Goal: Task Accomplishment & Management: Use online tool/utility

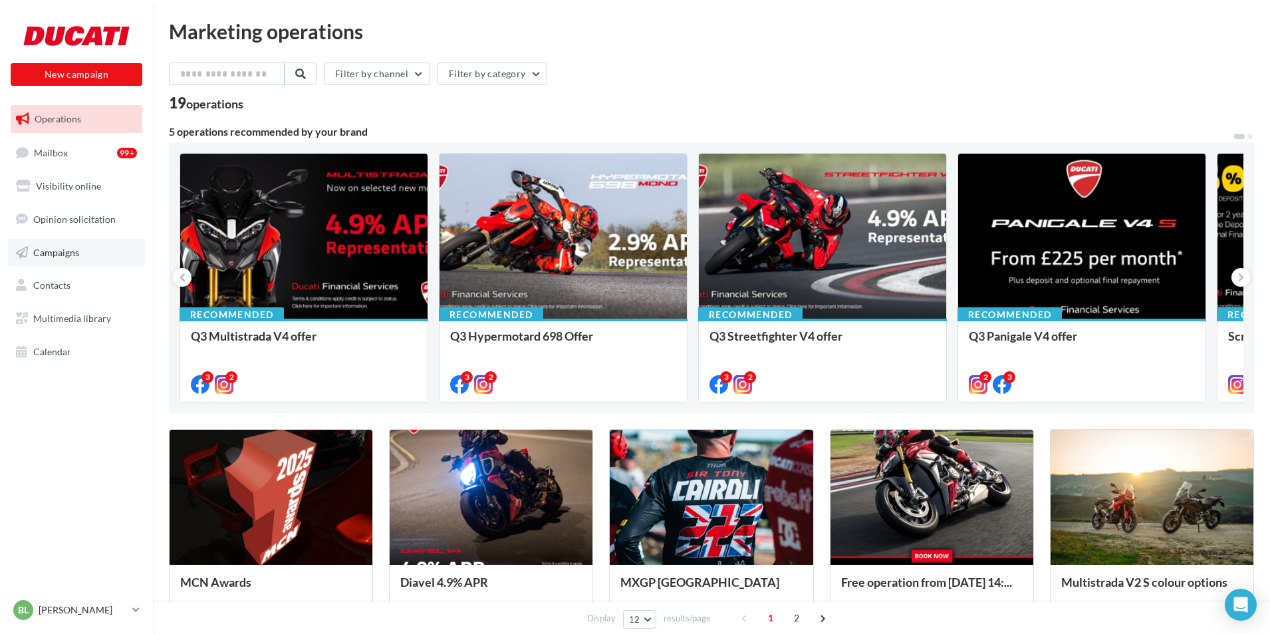
click at [56, 251] on span "Campaigns" at bounding box center [56, 251] width 46 height 11
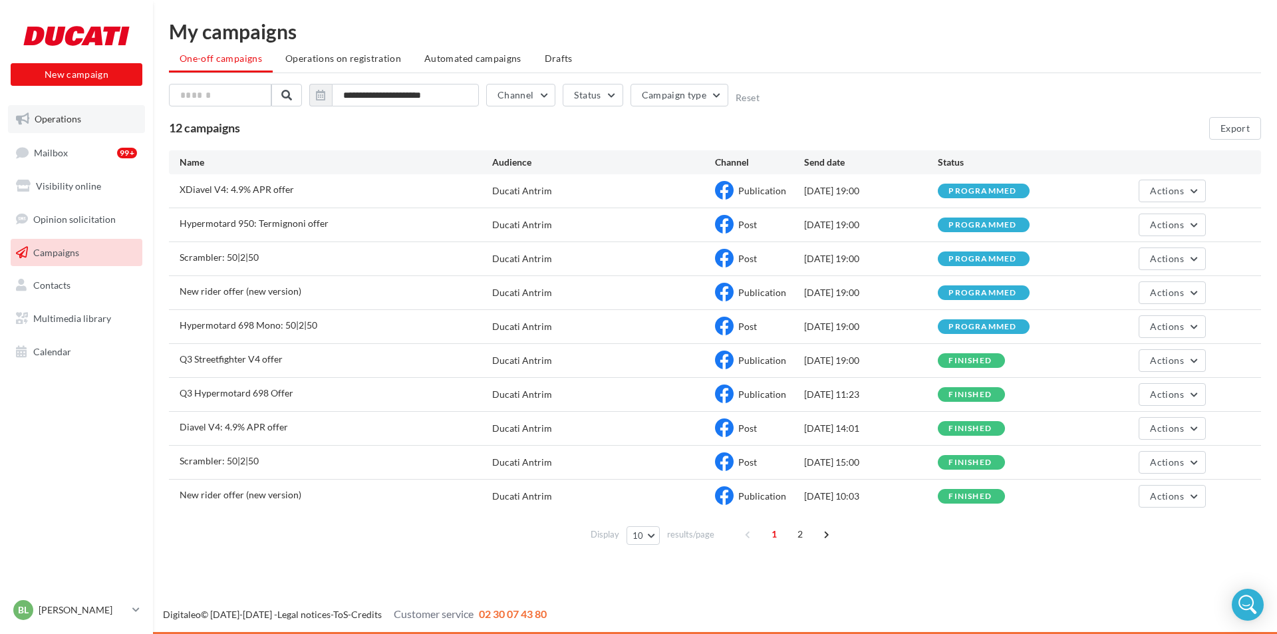
click at [61, 116] on span "Operations" at bounding box center [58, 118] width 47 height 11
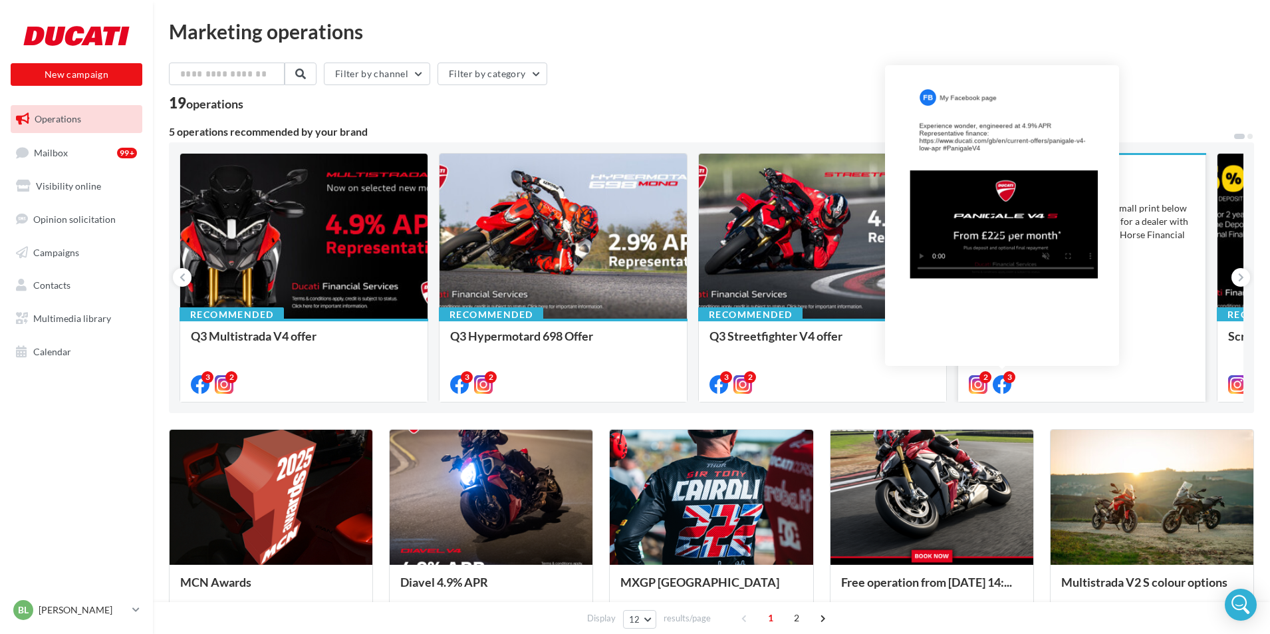
click at [1004, 382] on icon at bounding box center [1002, 384] width 19 height 19
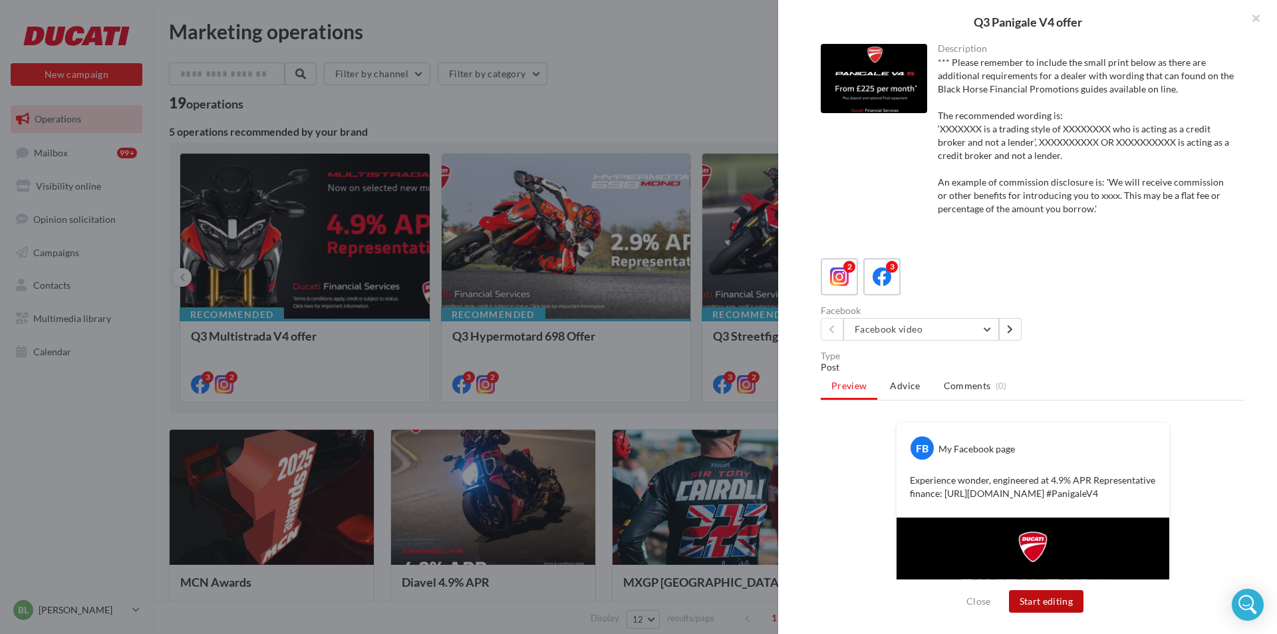
click at [1049, 597] on button "Start editing" at bounding box center [1046, 601] width 75 height 23
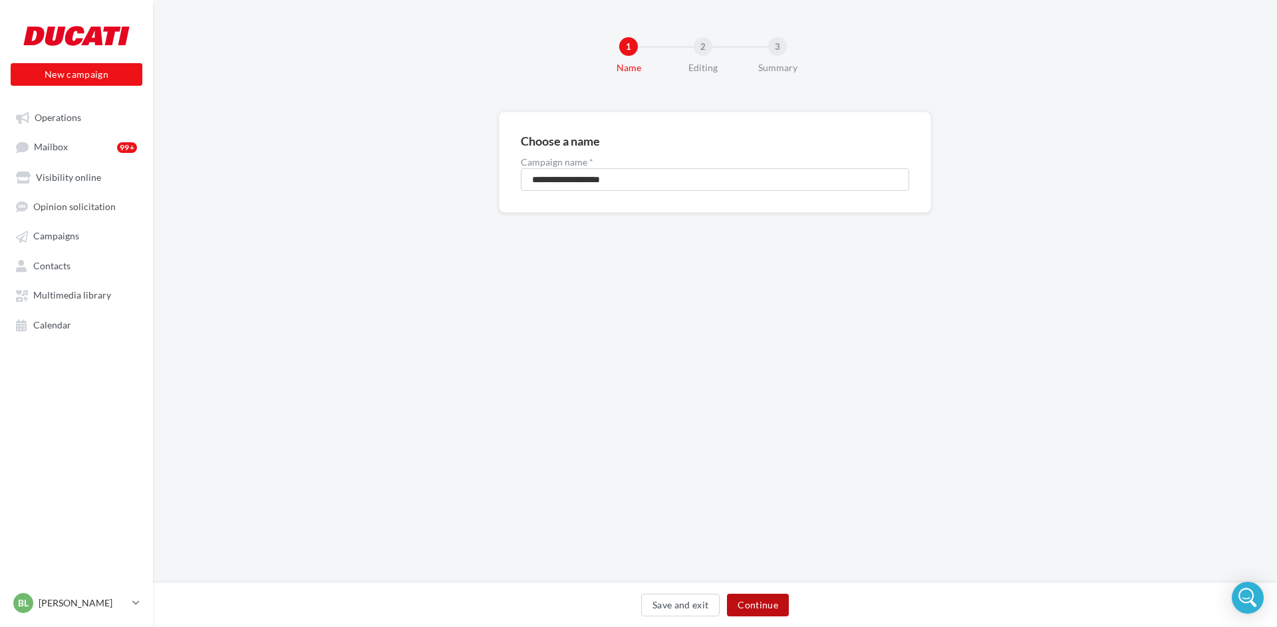
click at [767, 598] on button "Continue" at bounding box center [758, 605] width 62 height 23
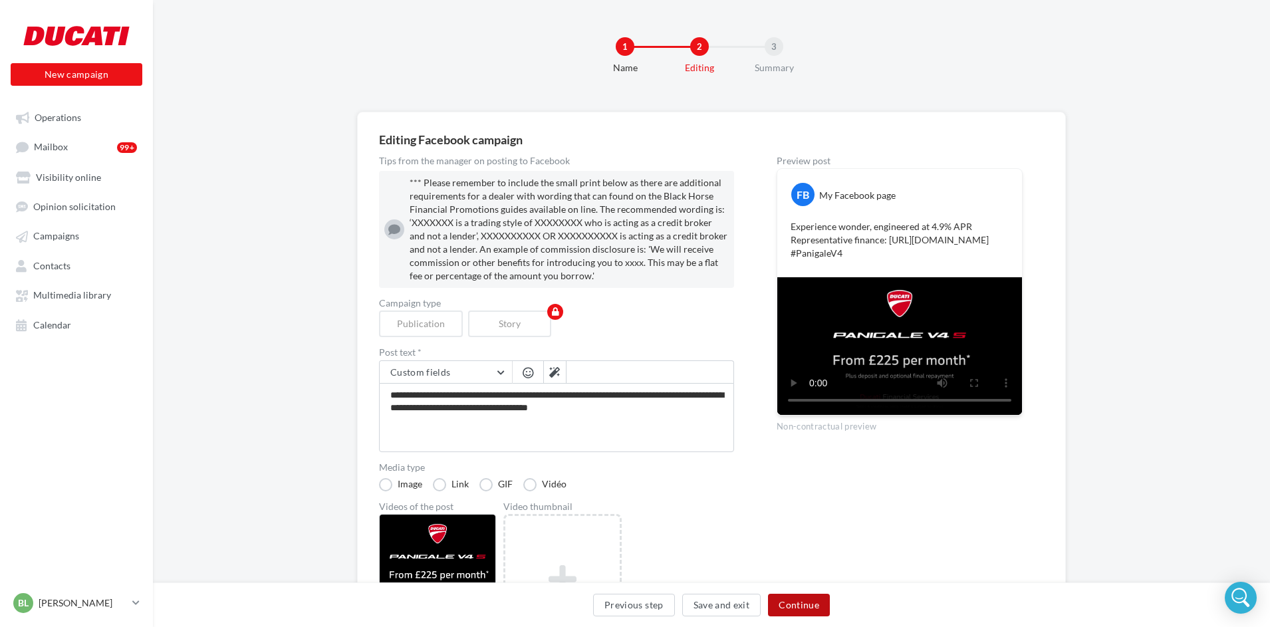
click at [807, 602] on button "Continue" at bounding box center [799, 605] width 62 height 23
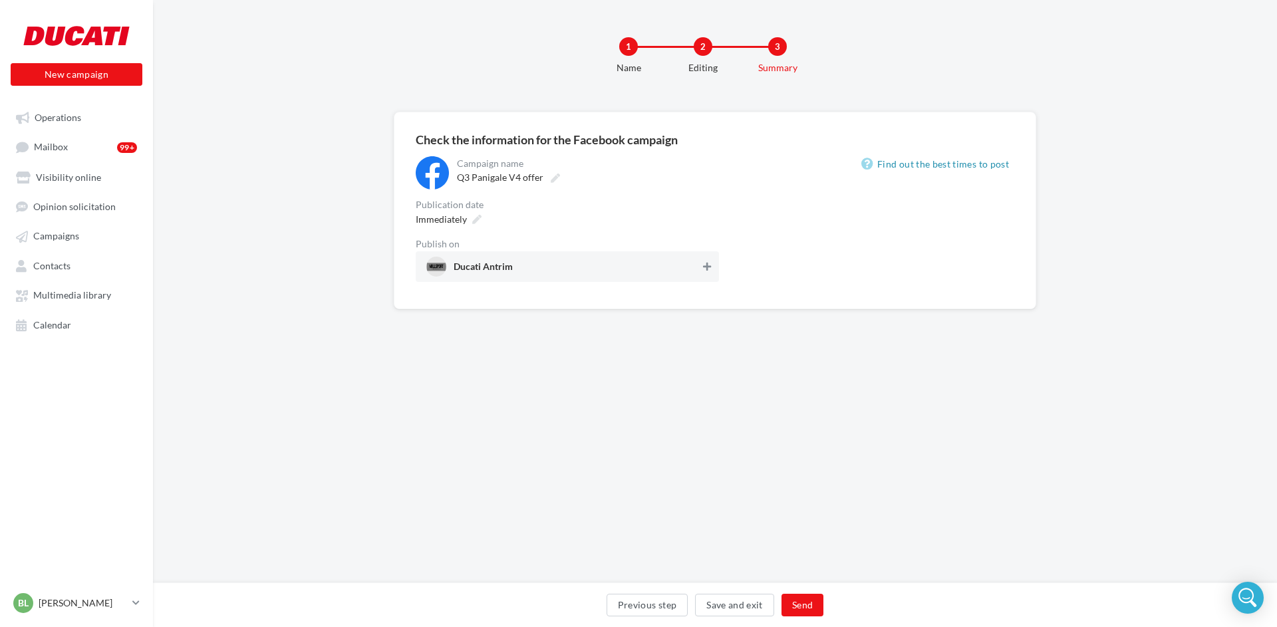
click at [710, 268] on icon at bounding box center [707, 266] width 8 height 9
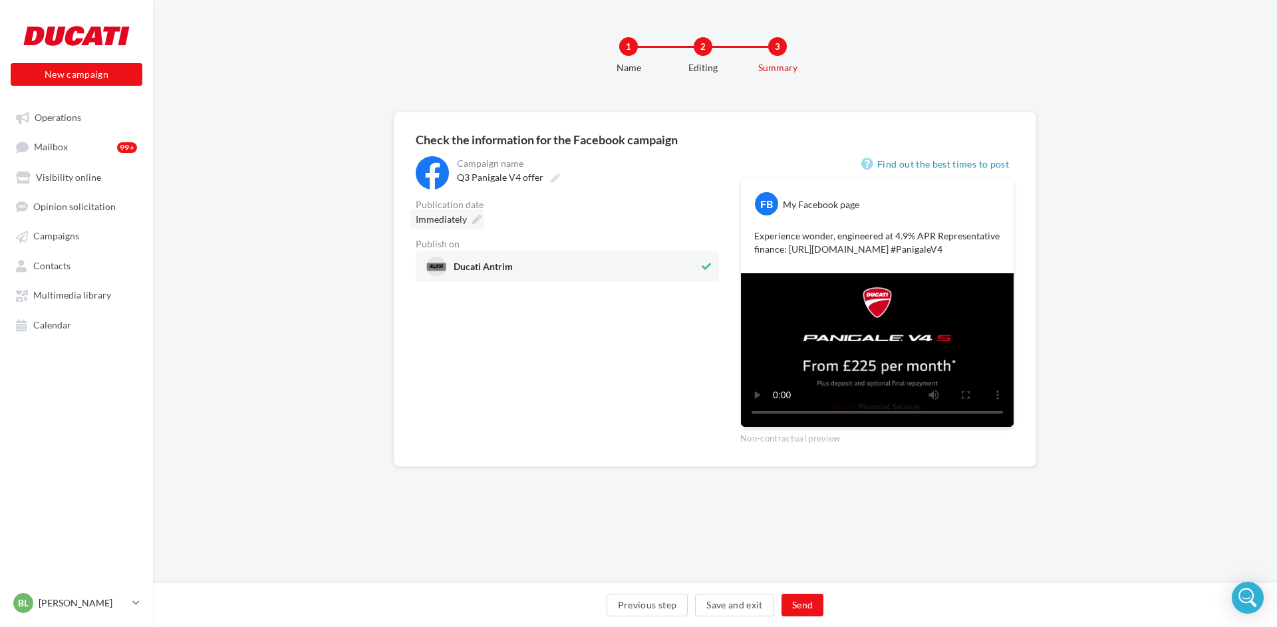
click at [474, 220] on icon at bounding box center [476, 219] width 9 height 9
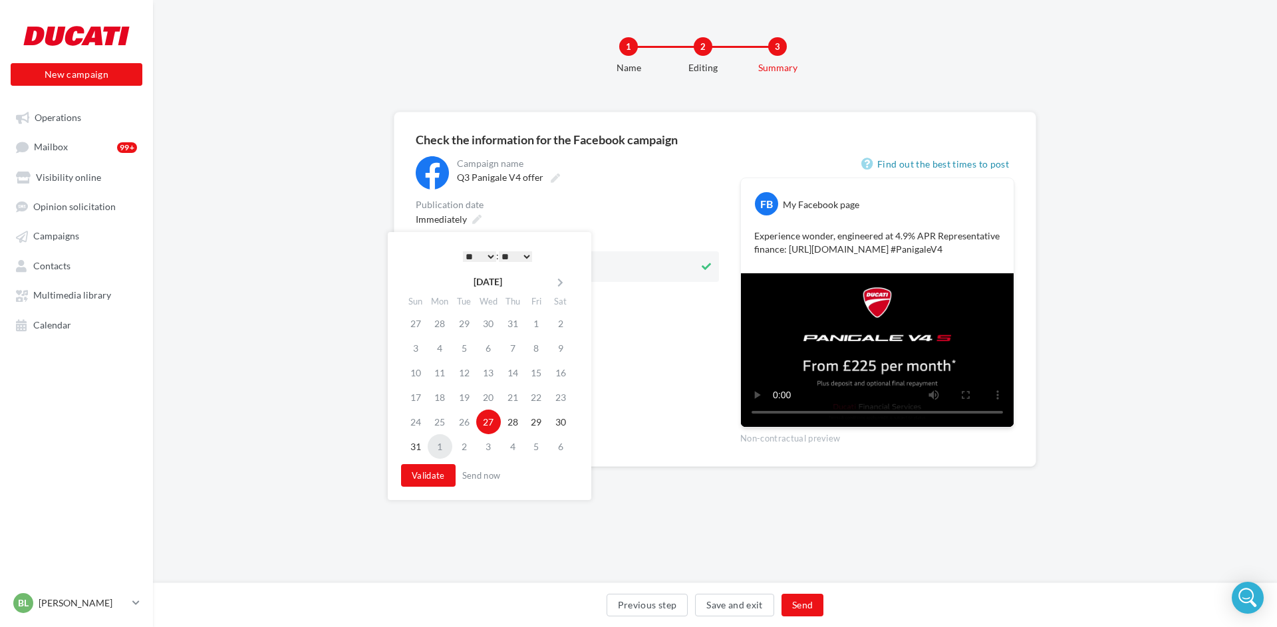
click at [441, 445] on td "1" at bounding box center [440, 446] width 25 height 25
click at [492, 255] on select "* * * * * * * * * * ** ** ** ** ** ** ** ** ** ** ** ** ** **" at bounding box center [479, 256] width 33 height 11
click at [429, 477] on button "Validate" at bounding box center [428, 475] width 55 height 23
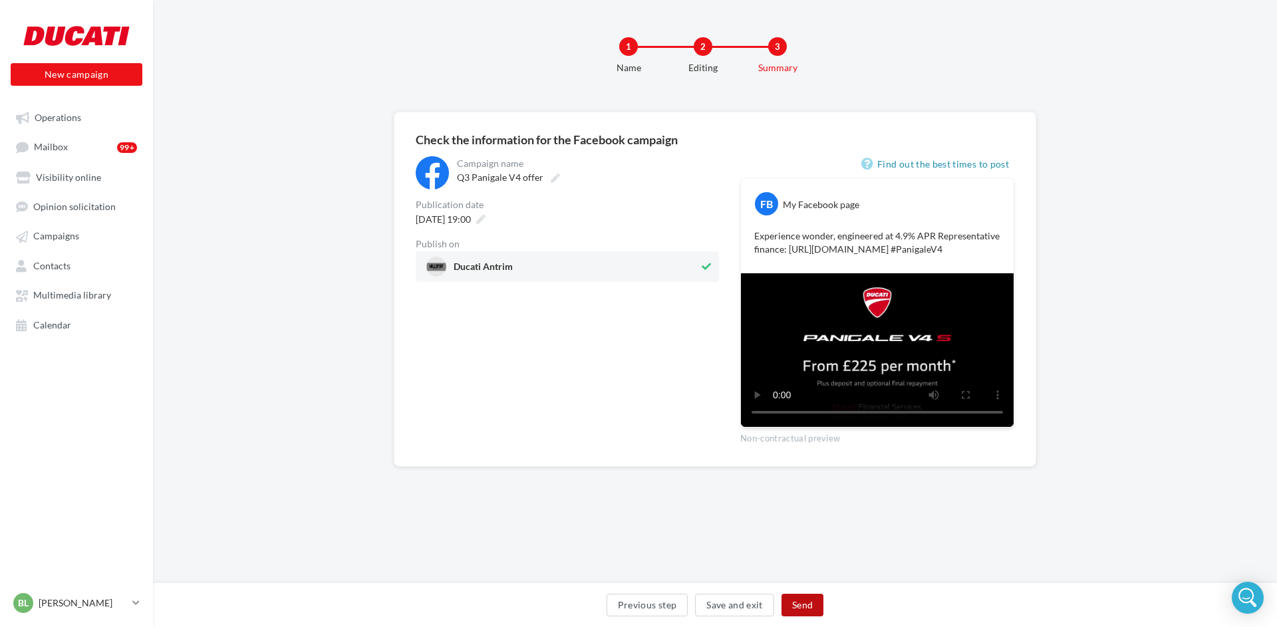
click at [800, 606] on button "Send" at bounding box center [802, 605] width 42 height 23
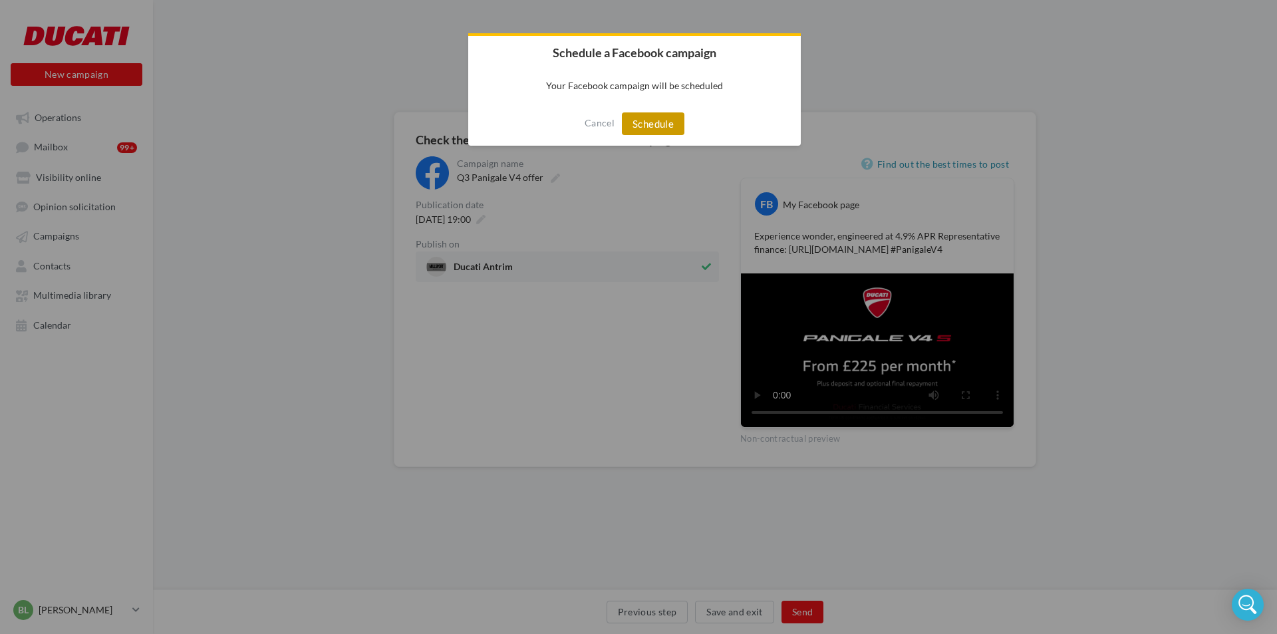
click at [653, 120] on button "Schedule" at bounding box center [653, 123] width 63 height 23
